Goal: Task Accomplishment & Management: Manage account settings

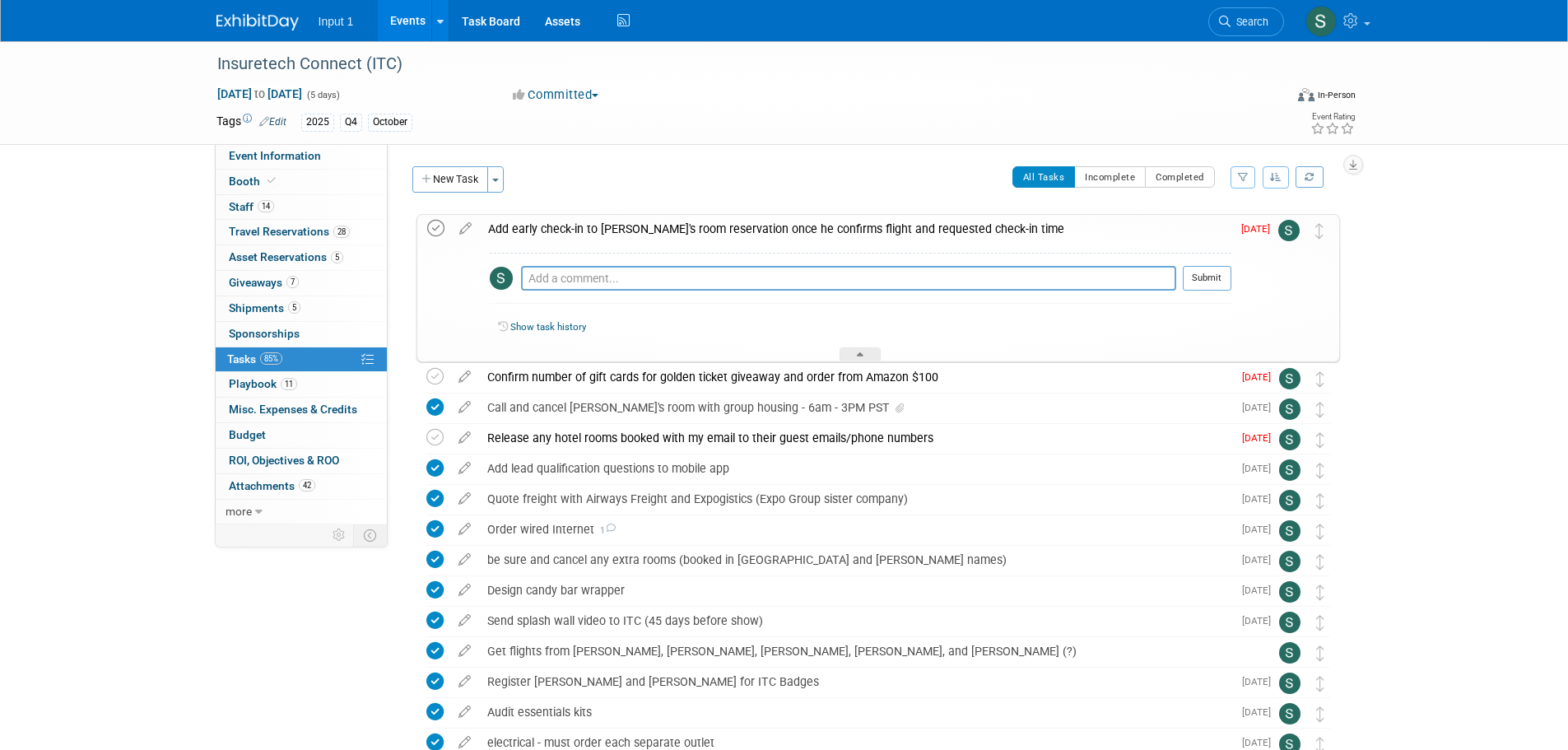
click at [433, 229] on icon at bounding box center [436, 229] width 18 height 18
click at [1455, 314] on div "Insuretech Connect (ITC) [DATE] to [DATE] (5 days) [DATE] to [DATE] Committed C…" at bounding box center [784, 648] width 1568 height 1214
click at [443, 179] on button "New Task" at bounding box center [450, 179] width 76 height 26
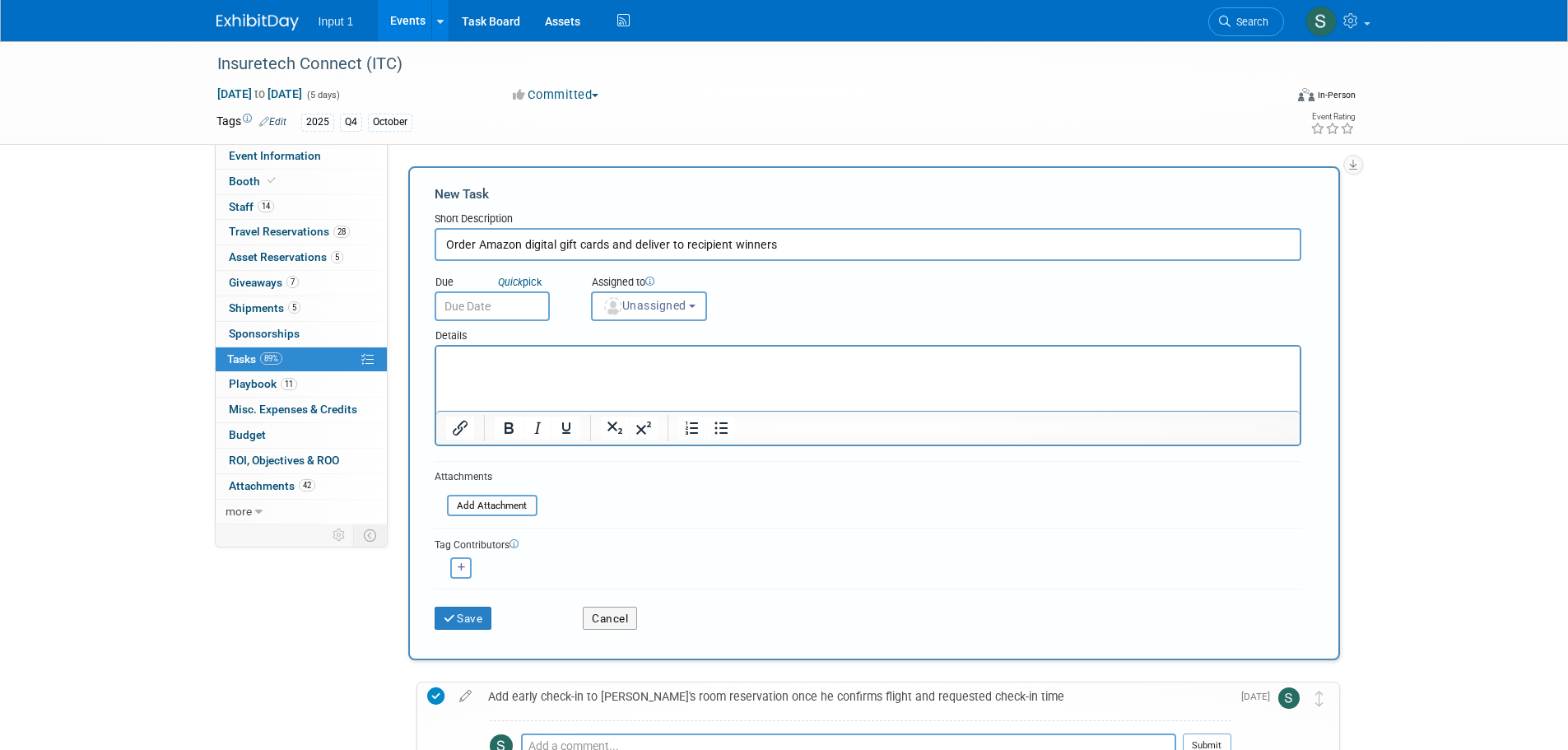
type input "Order Amazon digital gift cards and deliver to recipient winners"
click at [528, 303] on input "text" at bounding box center [492, 306] width 115 height 30
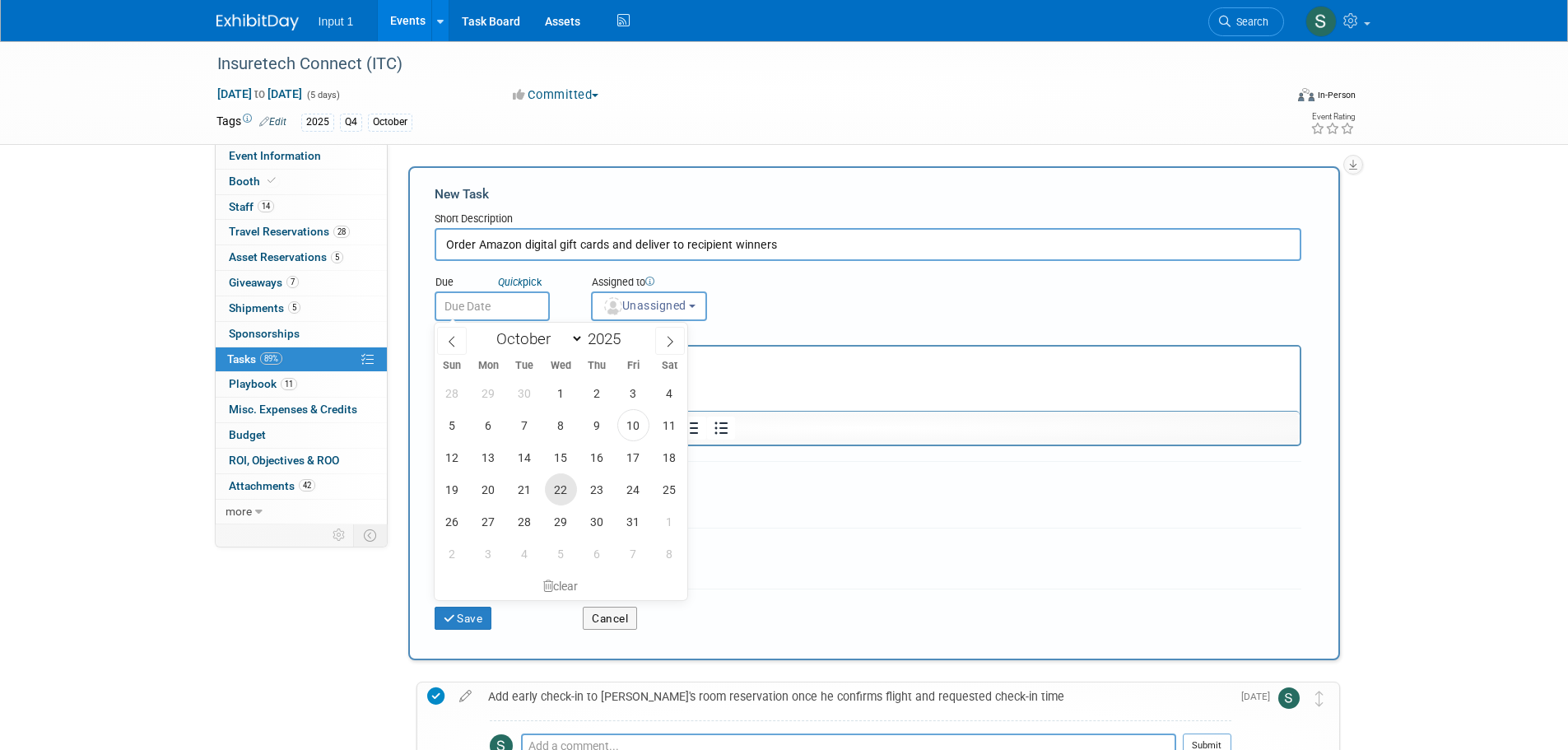
click at [559, 494] on span "22" at bounding box center [561, 489] width 33 height 33
type input "[DATE]"
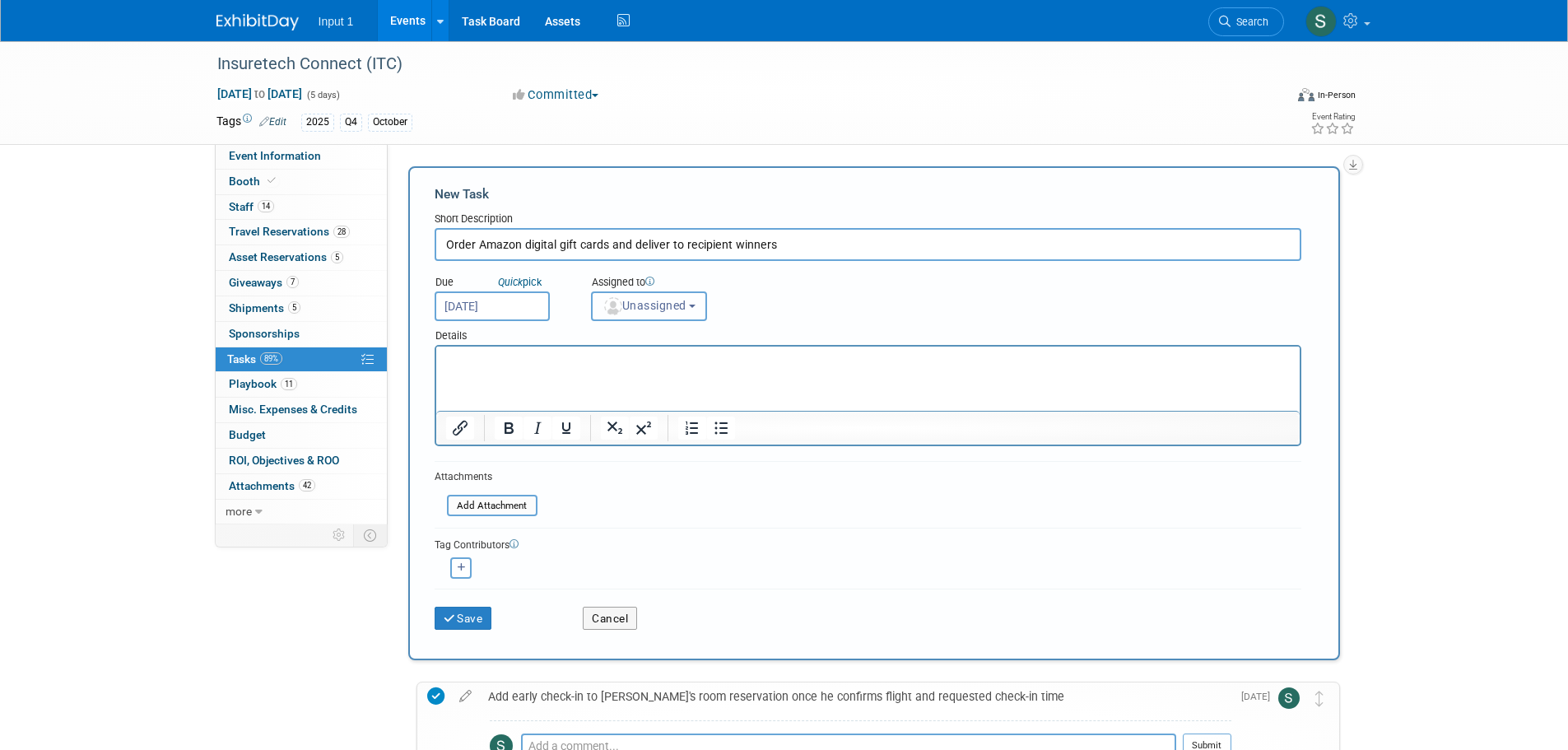
click at [667, 310] on span "Unassigned" at bounding box center [644, 305] width 84 height 13
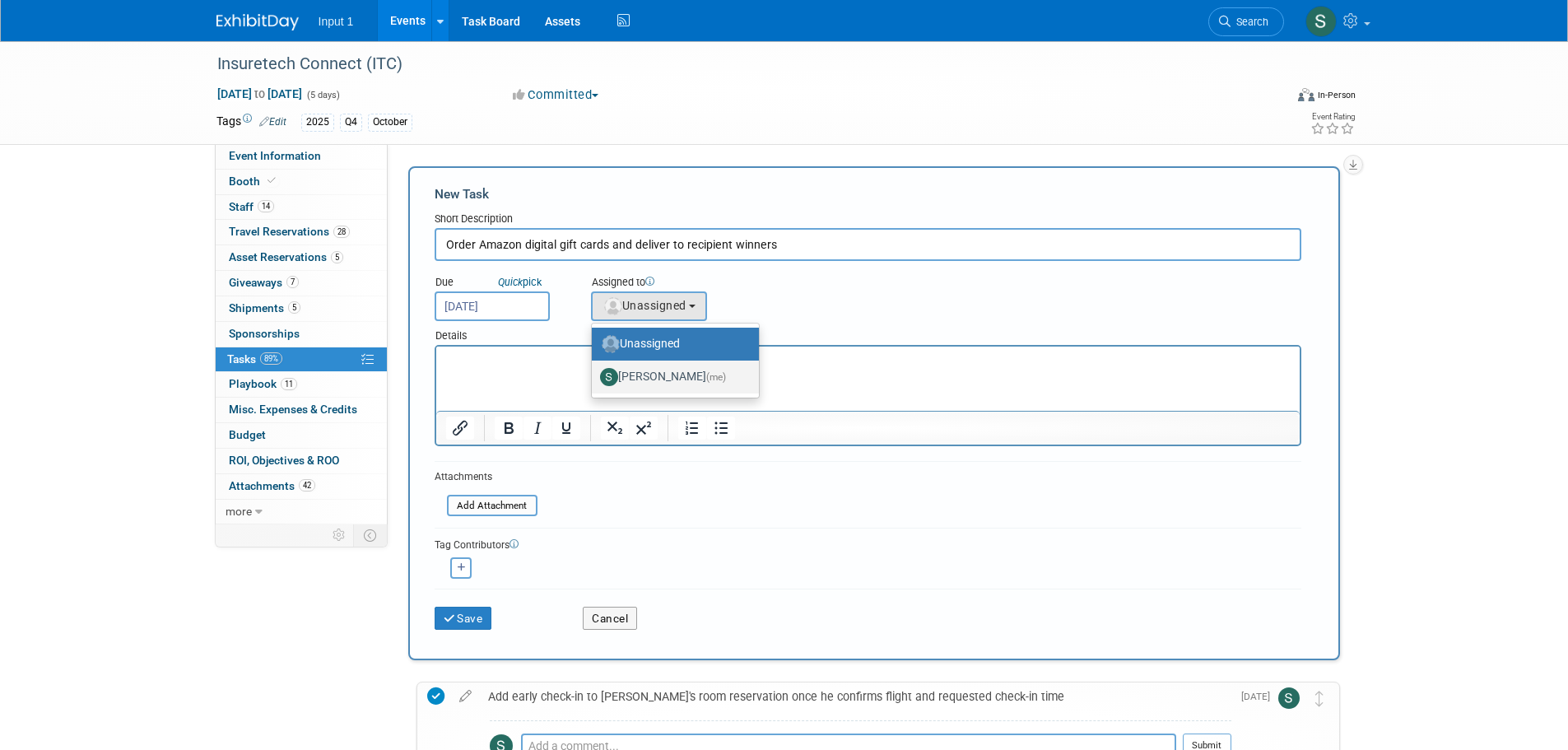
click at [662, 372] on label "[PERSON_NAME] (me)" at bounding box center [671, 377] width 142 height 26
click at [594, 372] on input "[PERSON_NAME] (me)" at bounding box center [589, 375] width 11 height 11
select select "7b485153-a8c5-4bc0-a404-8d0521ee698e"
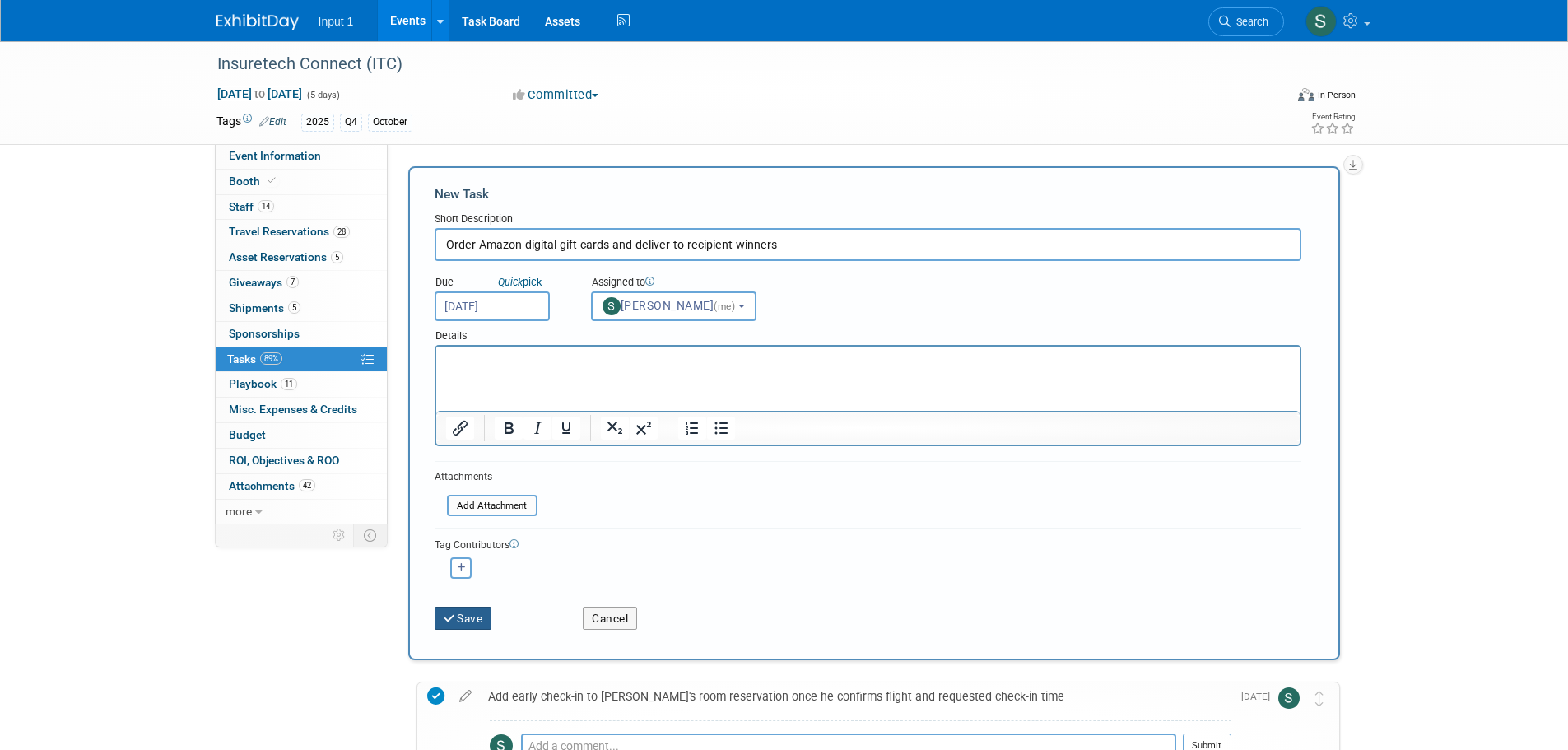
click at [471, 623] on button "Save" at bounding box center [463, 618] width 58 height 23
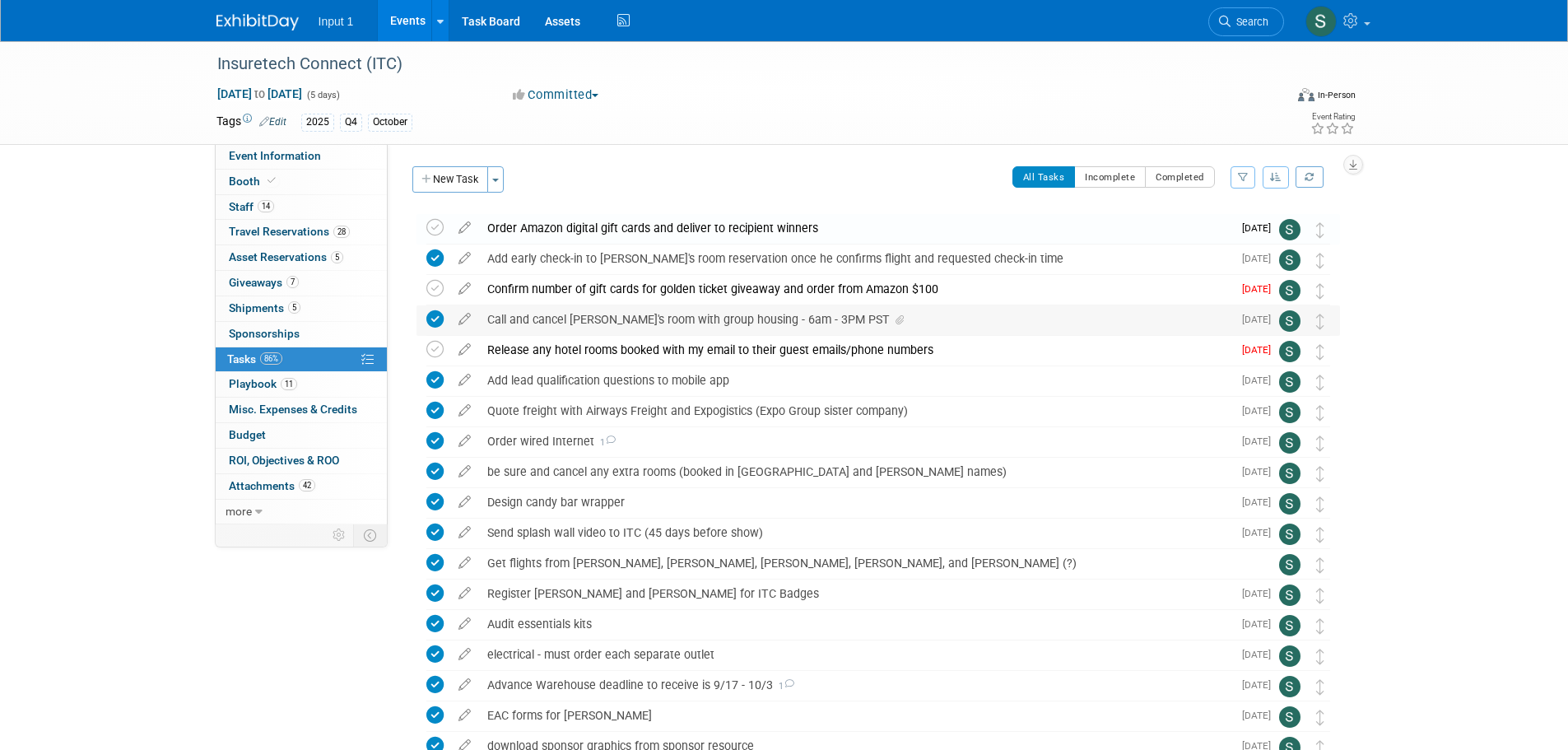
click at [434, 319] on icon at bounding box center [435, 319] width 18 height 18
click at [434, 379] on icon at bounding box center [435, 380] width 18 height 18
click at [433, 382] on icon at bounding box center [435, 380] width 18 height 18
click at [431, 320] on icon at bounding box center [435, 319] width 18 height 18
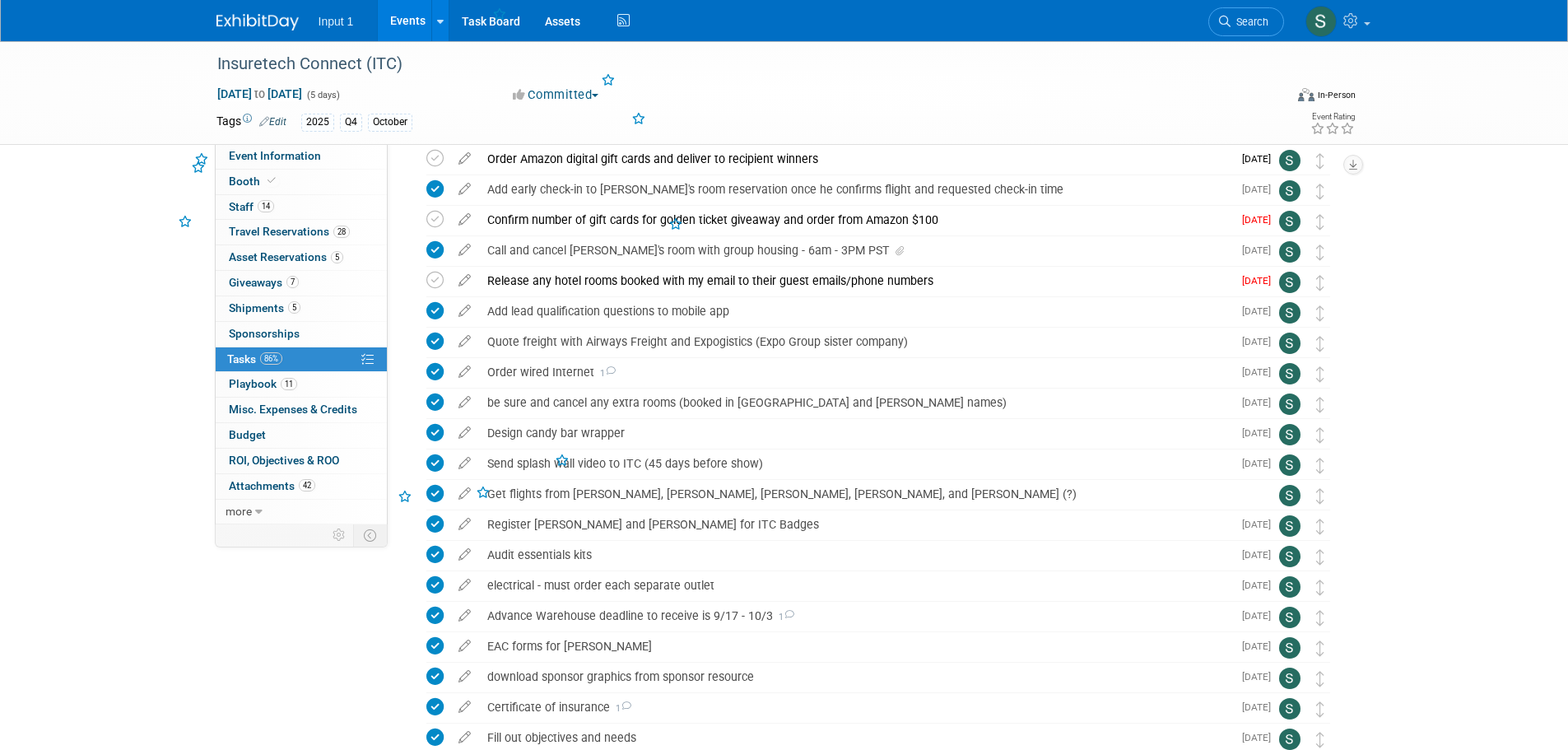
scroll to position [164, 0]
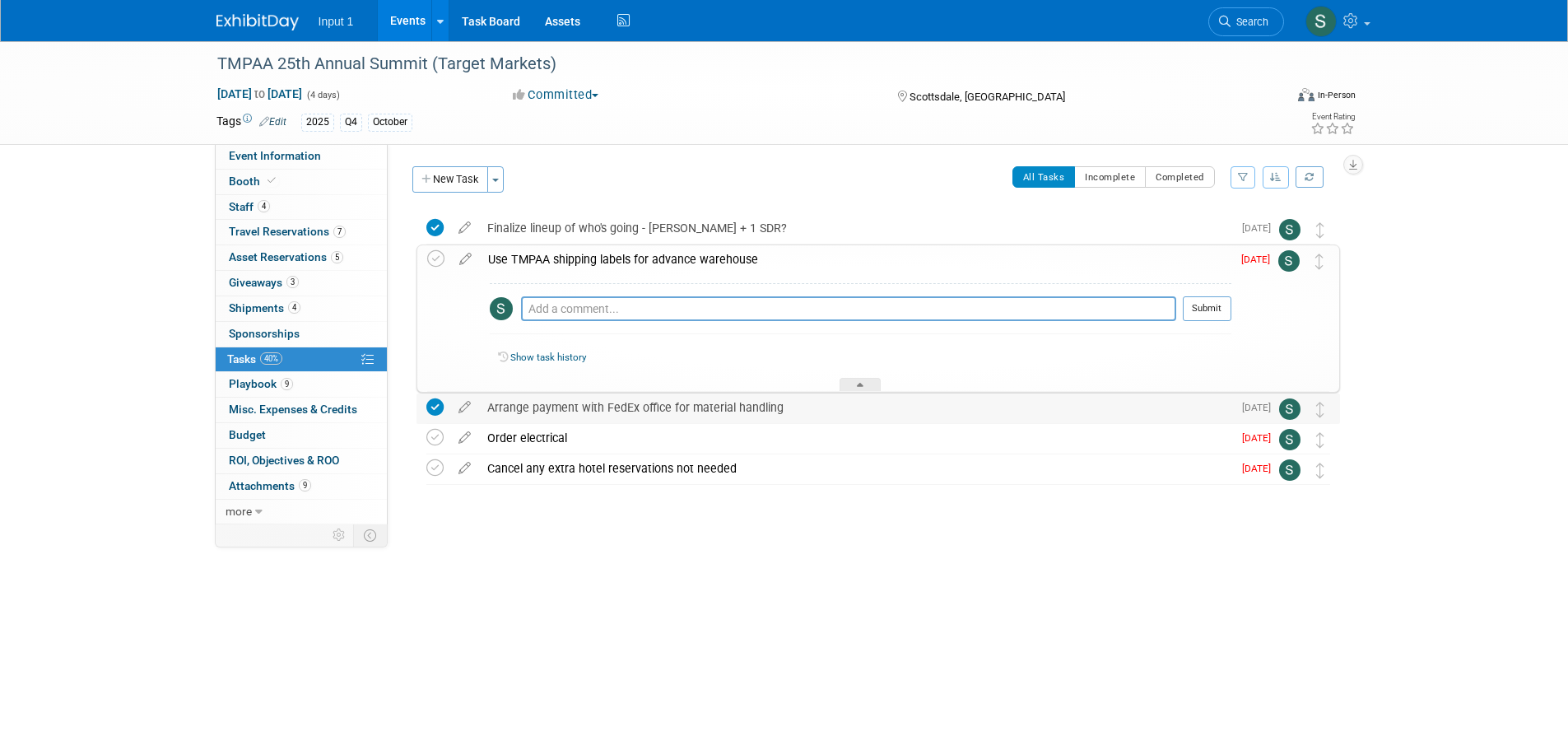
click at [440, 409] on icon at bounding box center [435, 407] width 18 height 18
click at [436, 223] on icon at bounding box center [435, 228] width 18 height 18
click at [867, 597] on div "TMPAA 25th Annual Summit (Target Markets) Oct 19, 2025 to Oct 22, 2025 (4 days)…" at bounding box center [784, 331] width 1568 height 580
click at [1160, 600] on div "TMPAA 25th Annual Summit (Target Markets) Oct 19, 2025 to Oct 22, 2025 (4 days)…" at bounding box center [784, 331] width 1568 height 580
